Goal: Task Accomplishment & Management: Use online tool/utility

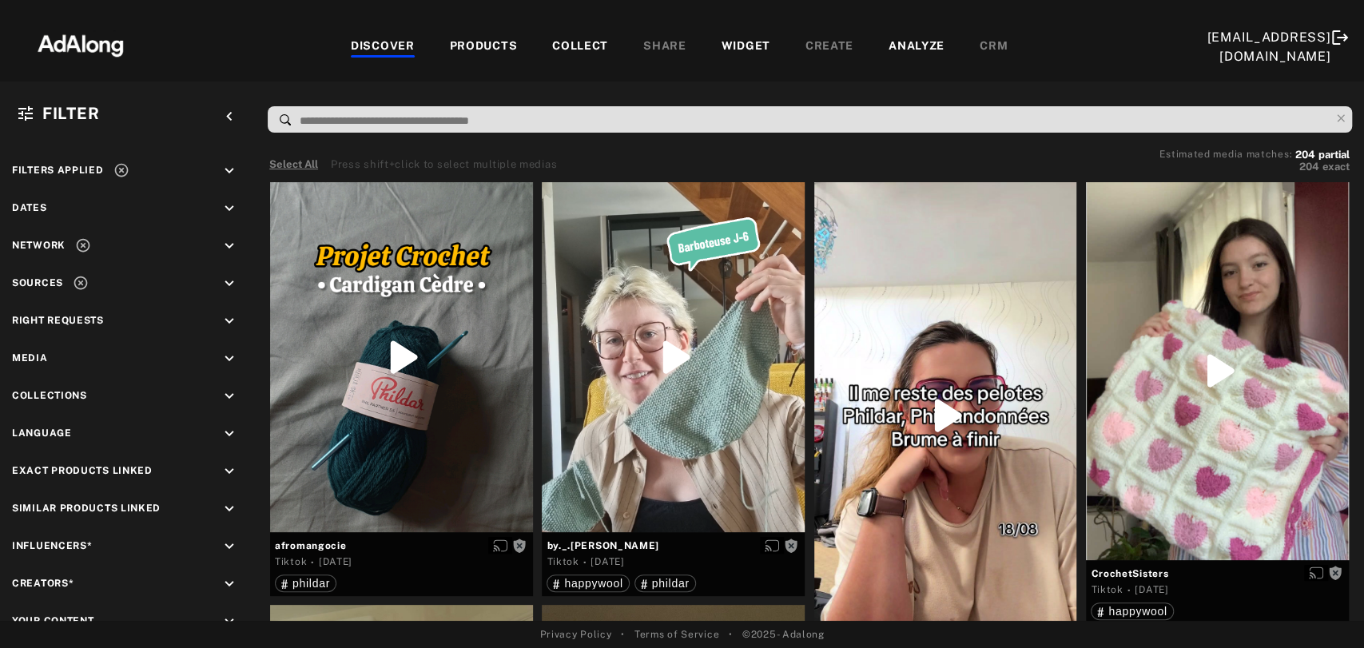
click at [289, 161] on button "Select All" at bounding box center [293, 165] width 49 height 16
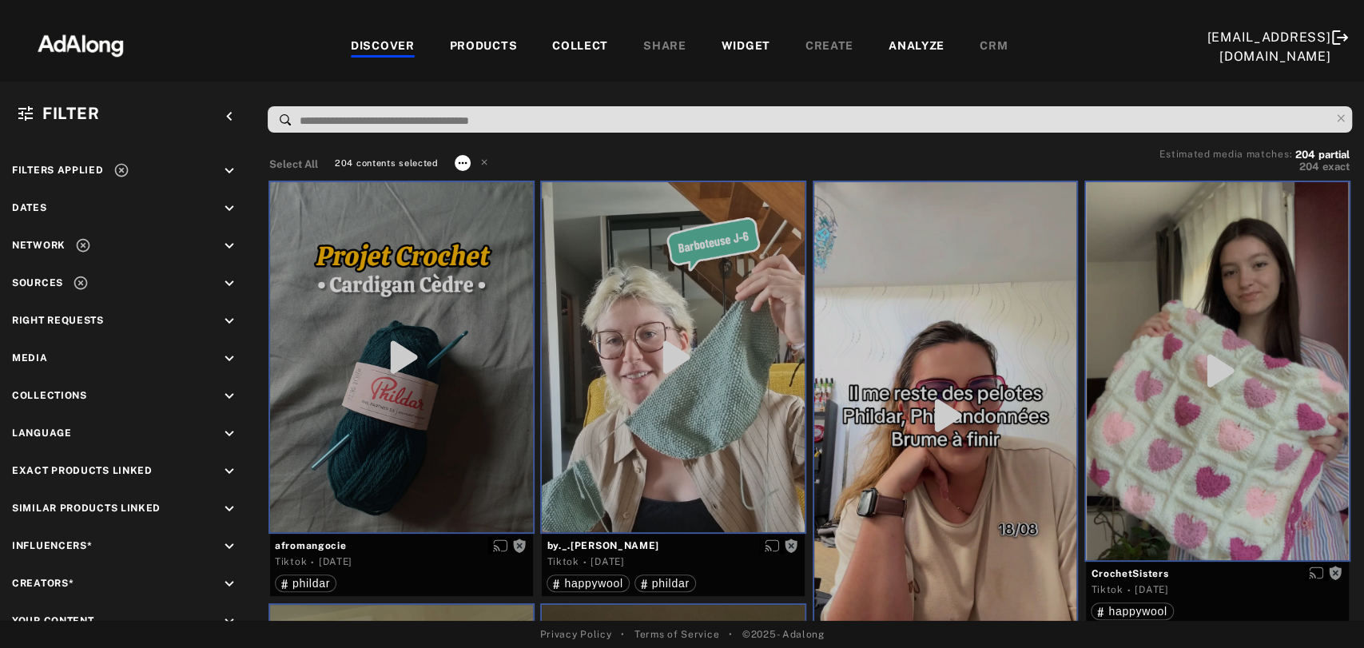
click at [456, 163] on icon at bounding box center [462, 163] width 13 height 13
click at [475, 187] on div "Collect" at bounding box center [481, 180] width 30 height 14
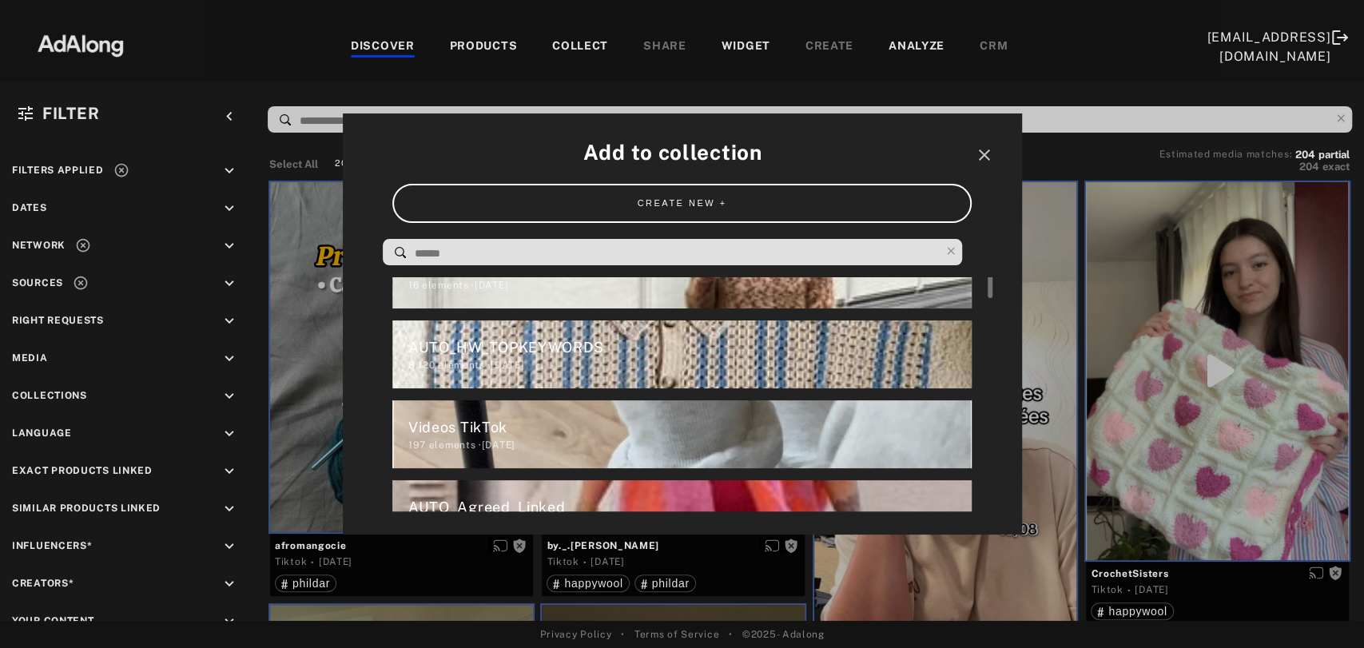
scroll to position [44, 0]
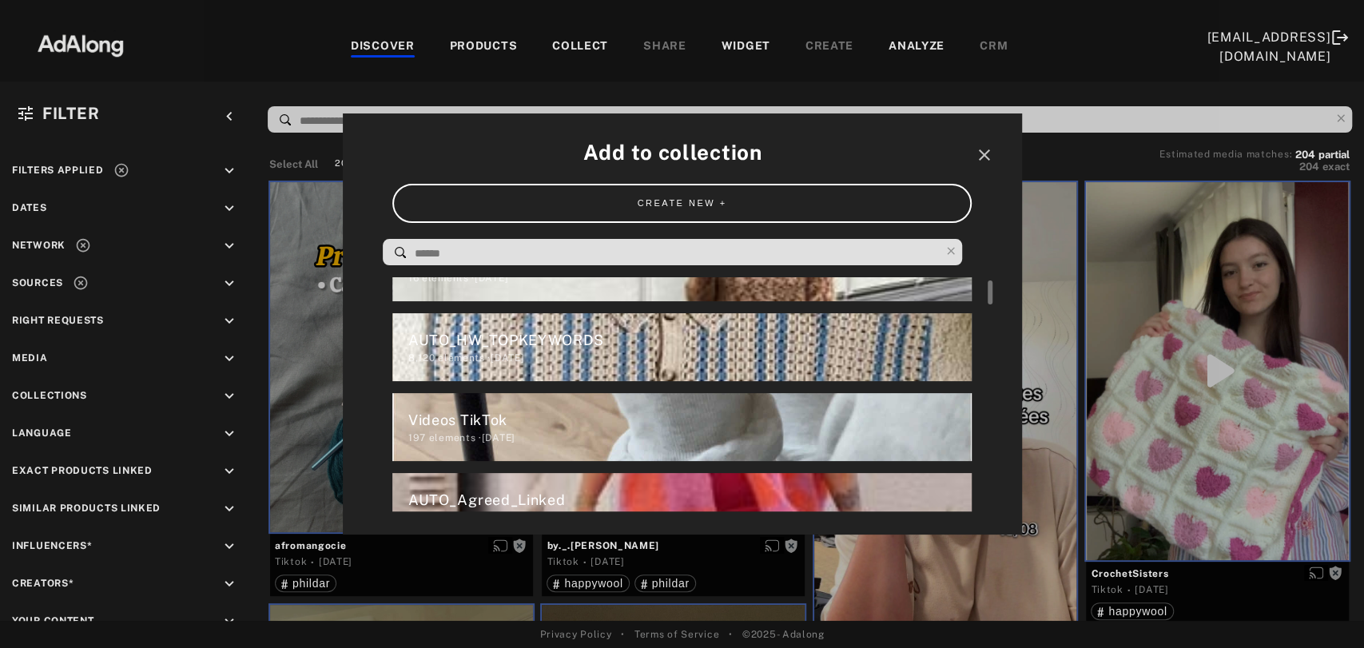
click at [448, 428] on div "Videos TikTok" at bounding box center [689, 420] width 563 height 22
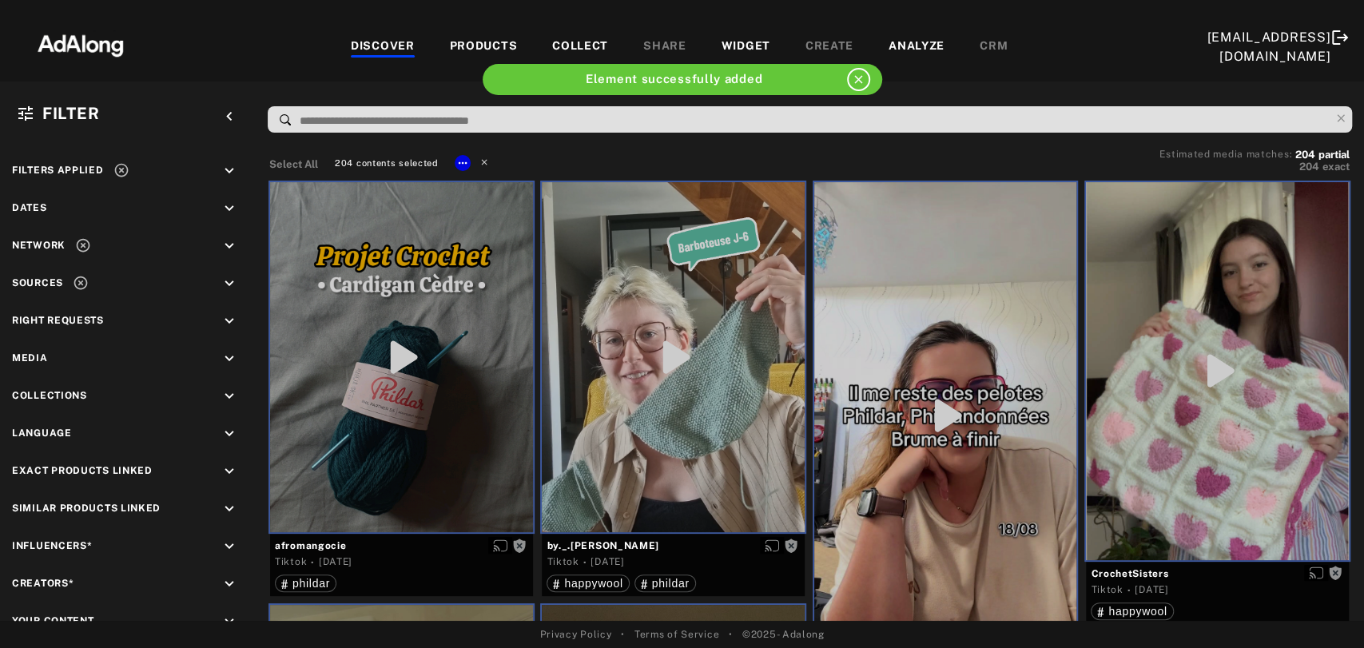
click at [482, 157] on icon at bounding box center [484, 161] width 11 height 11
